Goal: Check status: Check status

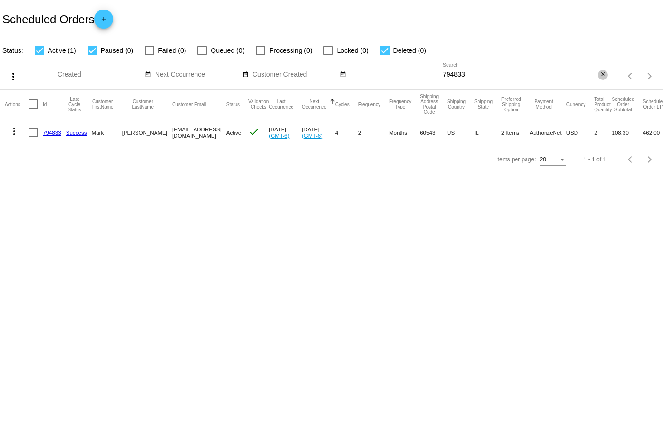
click at [605, 75] on mat-icon "close" at bounding box center [603, 75] width 7 height 8
click at [597, 73] on app-dashboard-scheduled-orders "Scheduled Orders add Status: Active (1) Paused (0) Failed (0) Queued (0) Proces…" at bounding box center [331, 86] width 663 height 173
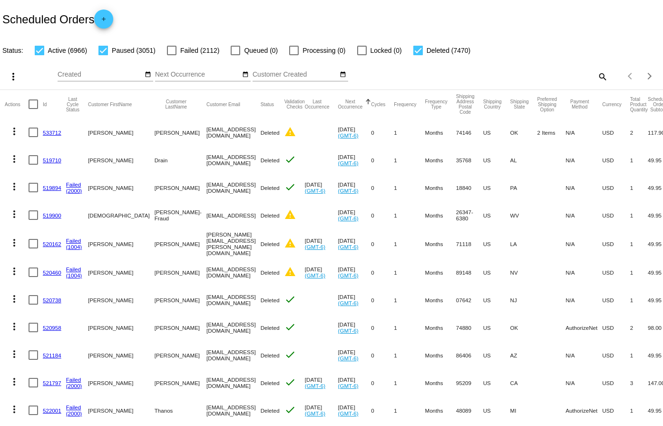
click at [601, 76] on mat-icon "search" at bounding box center [602, 76] width 11 height 15
click at [557, 75] on input "Search" at bounding box center [525, 75] width 165 height 8
paste input "571268"
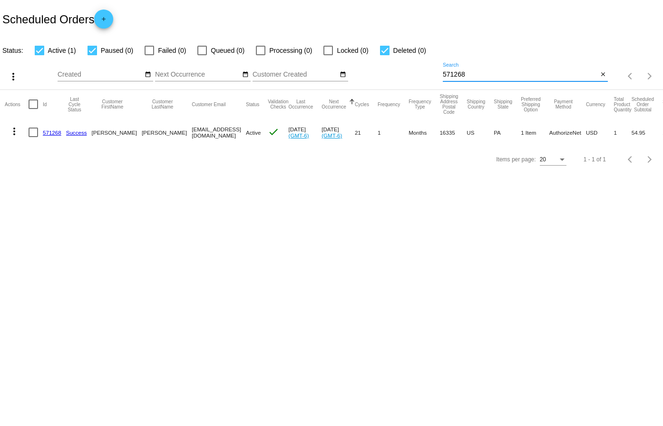
type input "571268"
click at [44, 129] on link "571268" at bounding box center [52, 132] width 19 height 6
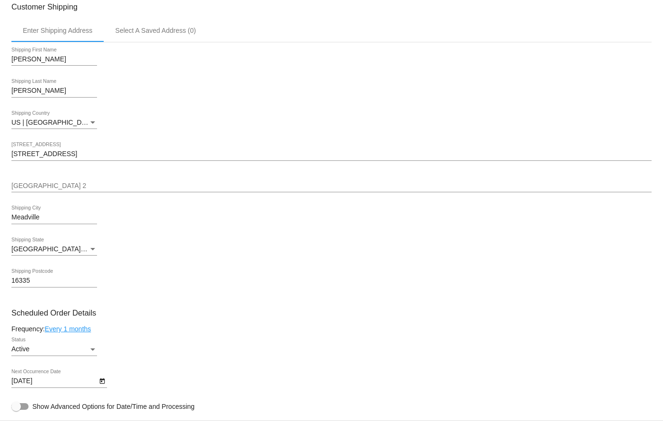
scroll to position [333, 0]
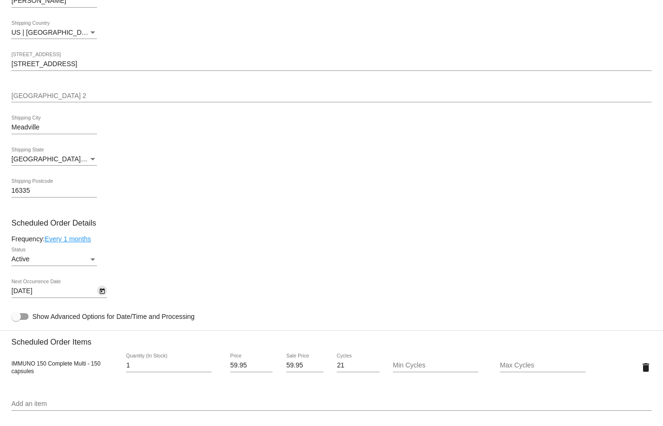
click at [107, 292] on button "Open calendar" at bounding box center [102, 290] width 10 height 10
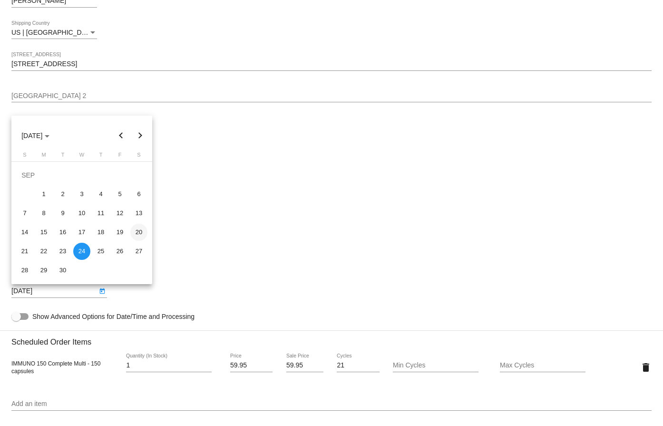
click at [144, 229] on div "20" at bounding box center [138, 232] width 17 height 17
type input "[DATE]"
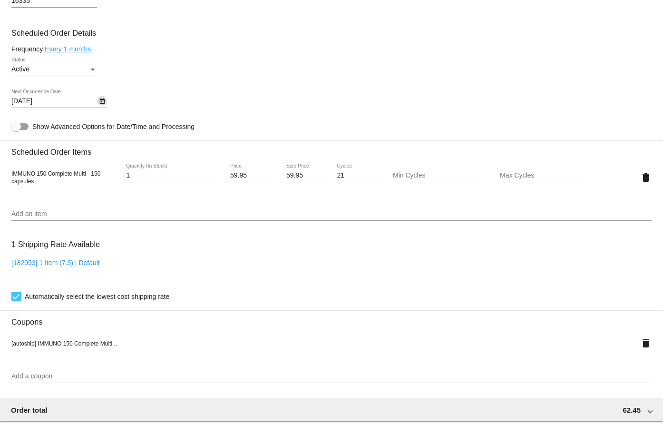
scroll to position [761, 0]
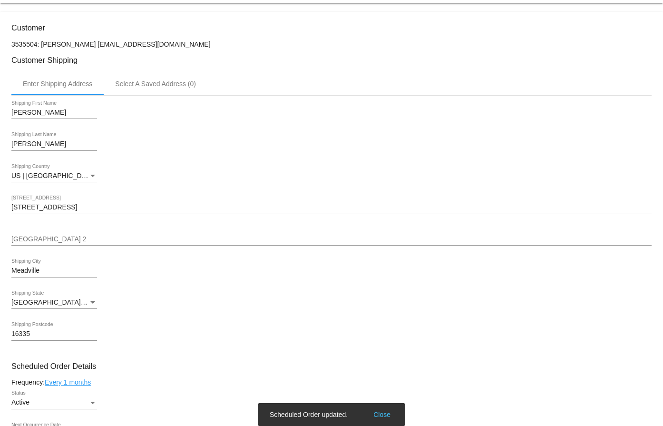
scroll to position [0, 0]
